Goal: Task Accomplishment & Management: Manage account settings

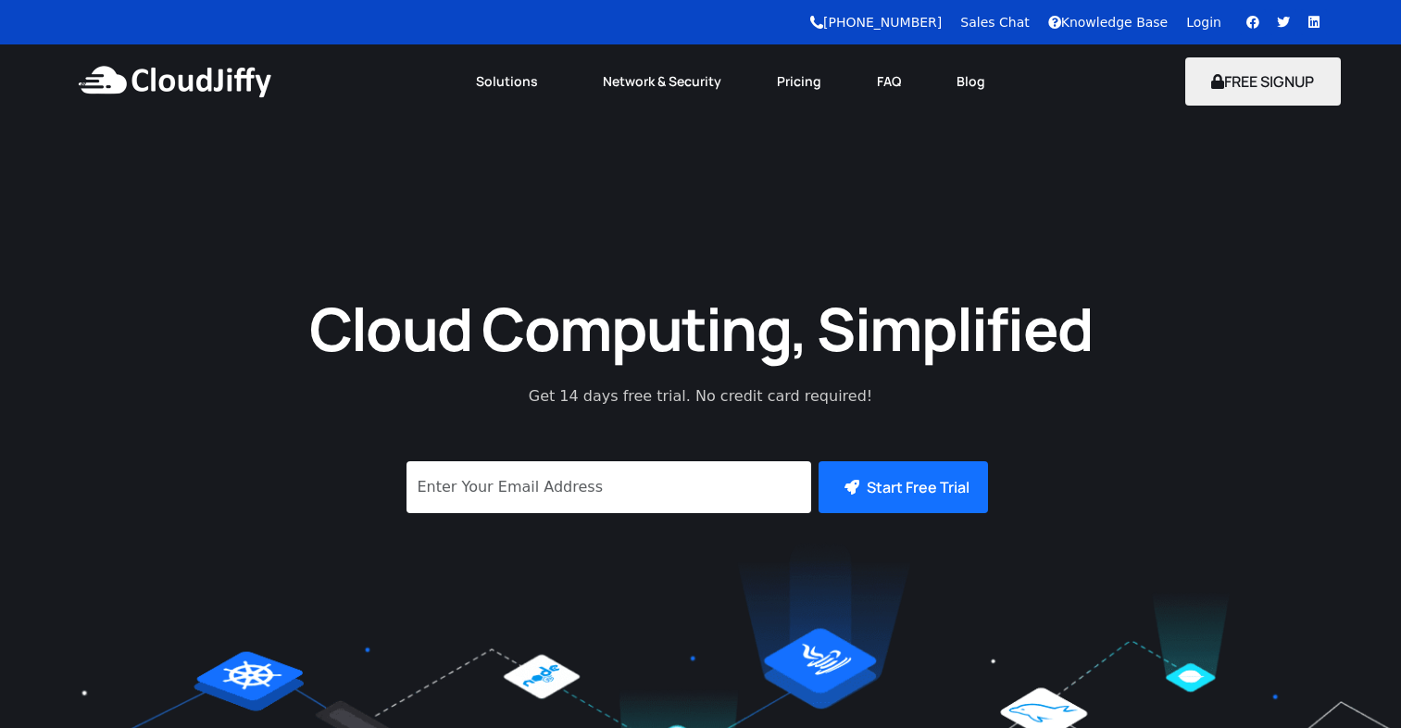
click at [1215, 21] on link "Login" at bounding box center [1204, 22] width 35 height 15
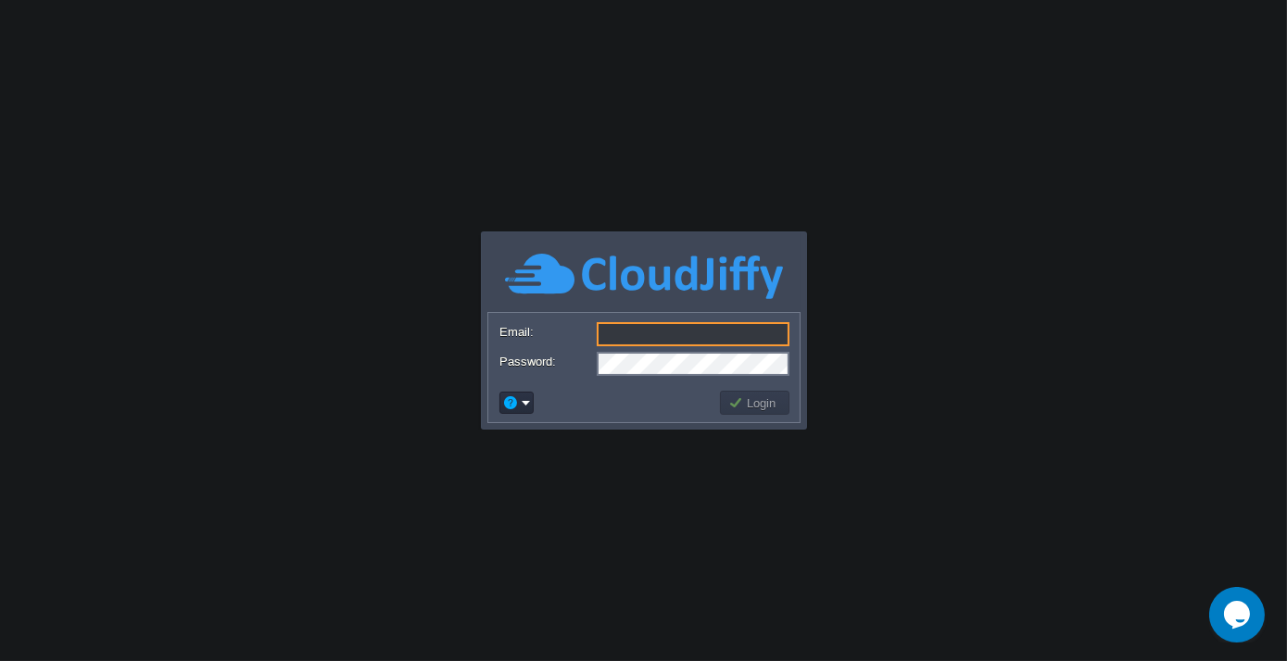
type input "vinod.bhadang@neudhi23.com"
click at [587, 398] on td at bounding box center [606, 403] width 220 height 30
click at [722, 407] on td "Login" at bounding box center [754, 403] width 69 height 24
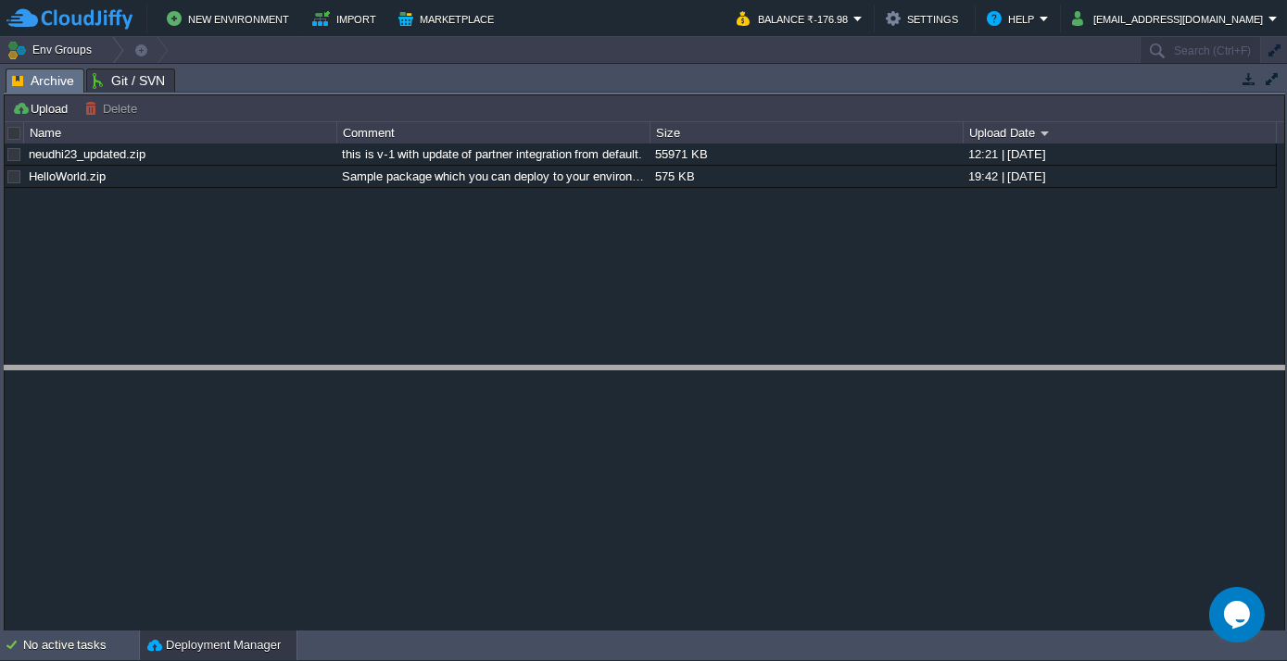
drag, startPoint x: 224, startPoint y: 81, endPoint x: 265, endPoint y: 418, distance: 339.6
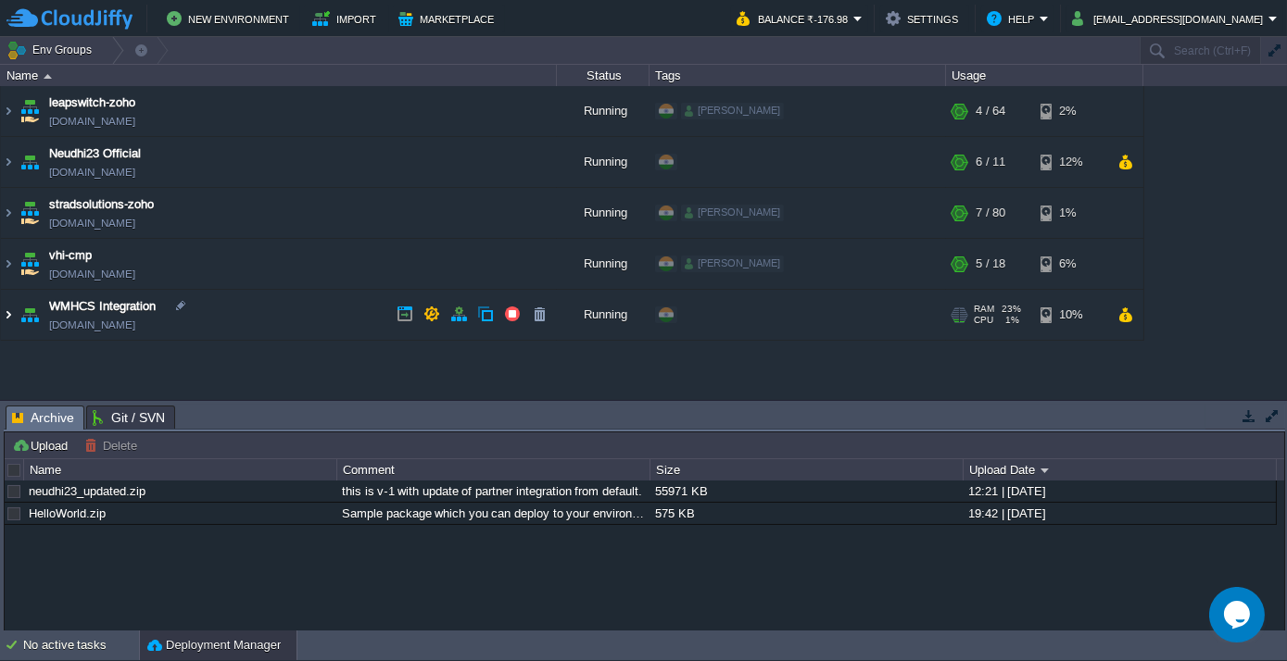
click at [6, 312] on img at bounding box center [8, 315] width 15 height 50
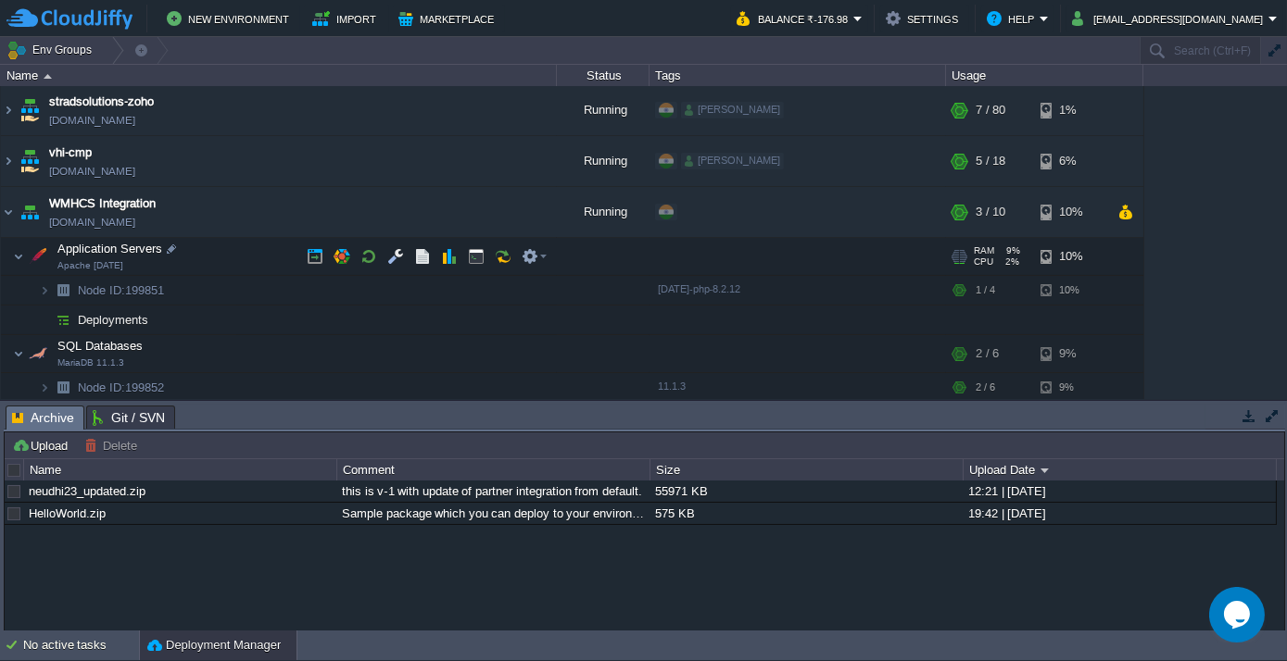
scroll to position [104, 0]
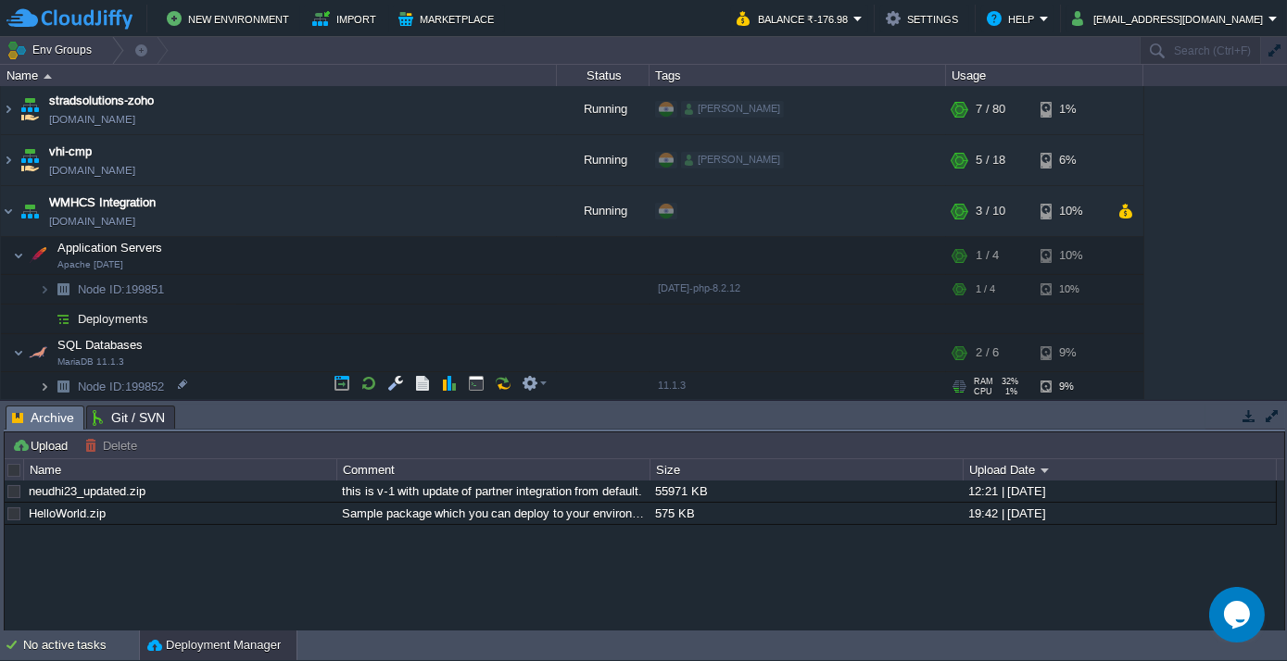
click at [41, 383] on img at bounding box center [44, 386] width 11 height 29
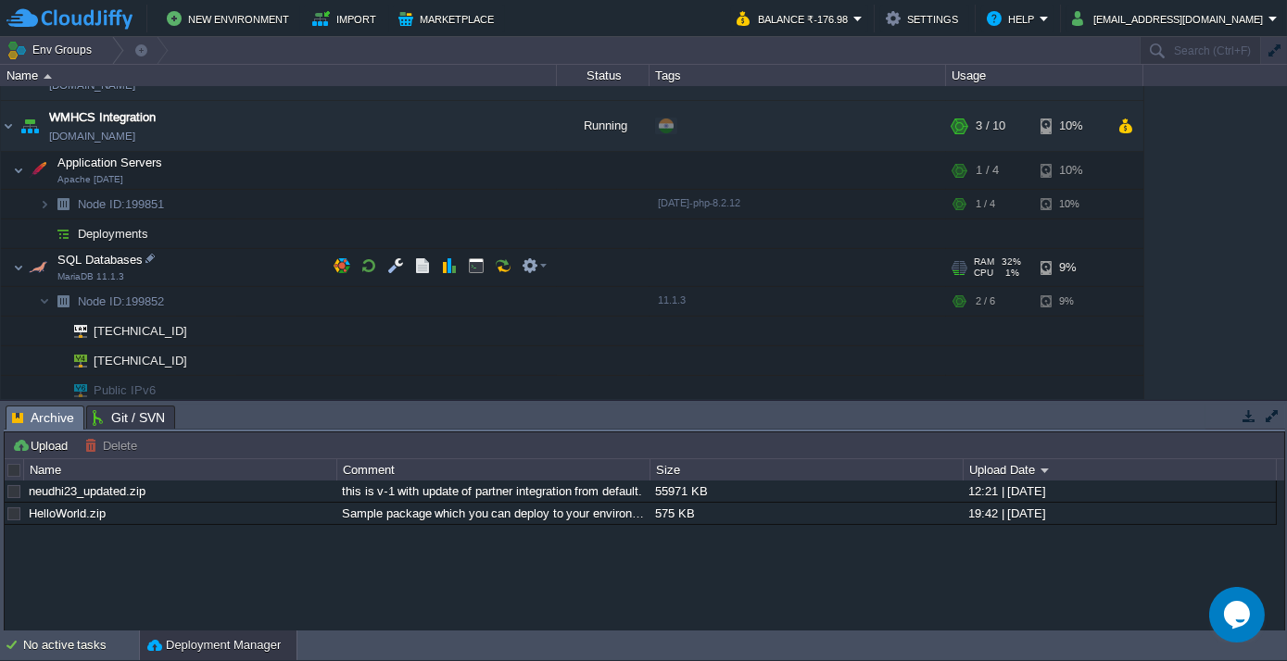
scroll to position [192, 0]
click at [195, 359] on div at bounding box center [195, 355] width 17 height 17
